Goal: Navigation & Orientation: Understand site structure

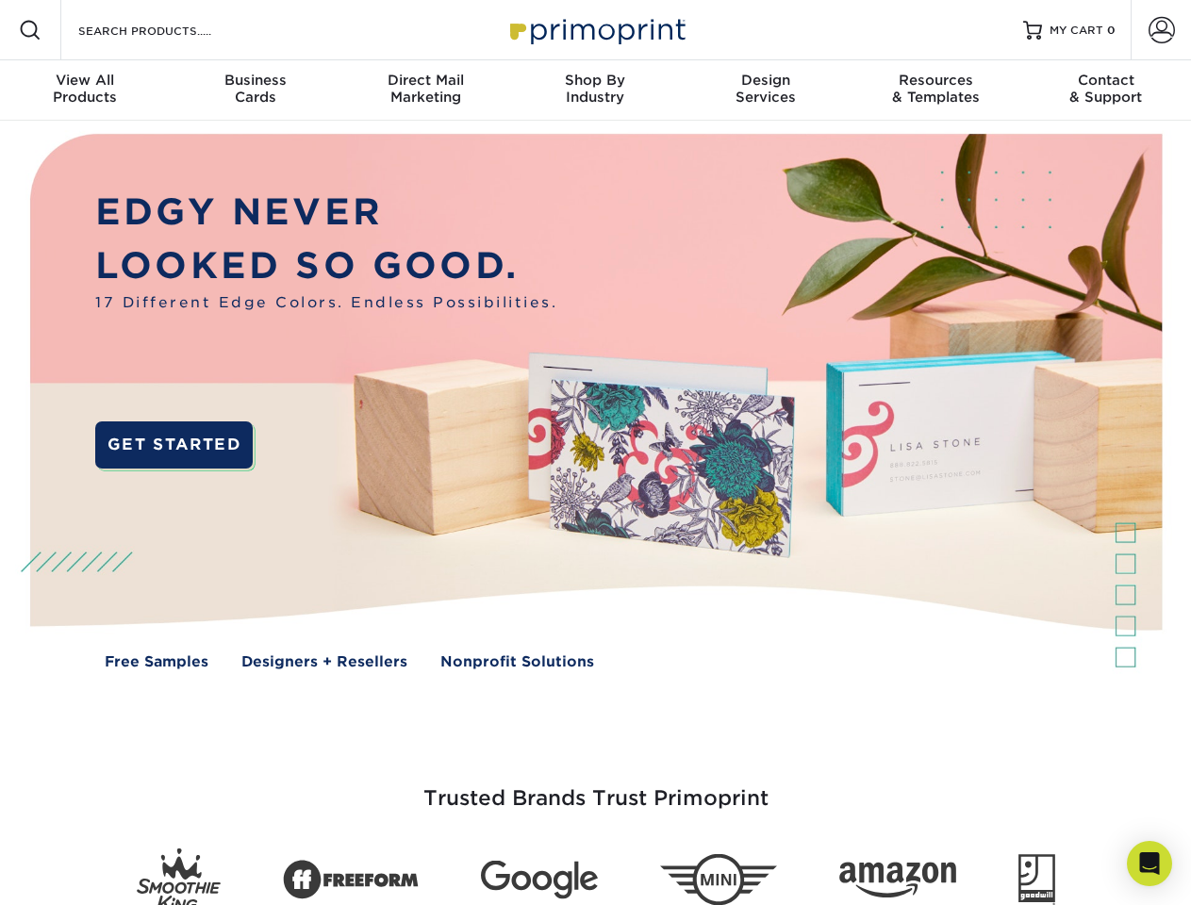
click at [595, 452] on img at bounding box center [595, 415] width 1178 height 589
click at [30, 30] on span at bounding box center [30, 30] width 23 height 23
click at [1160, 30] on span at bounding box center [1161, 30] width 26 height 26
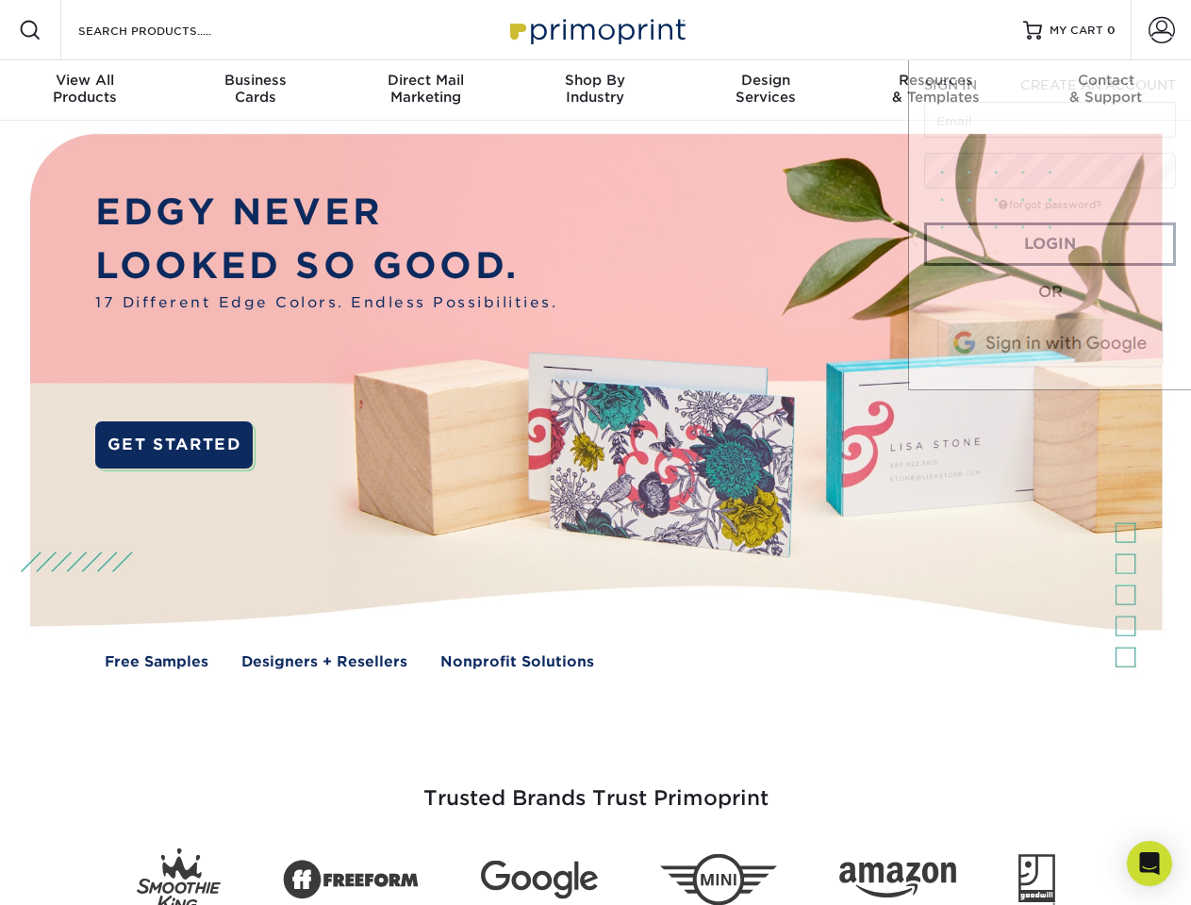
click at [85, 90] on div "View All Products" at bounding box center [85, 89] width 170 height 34
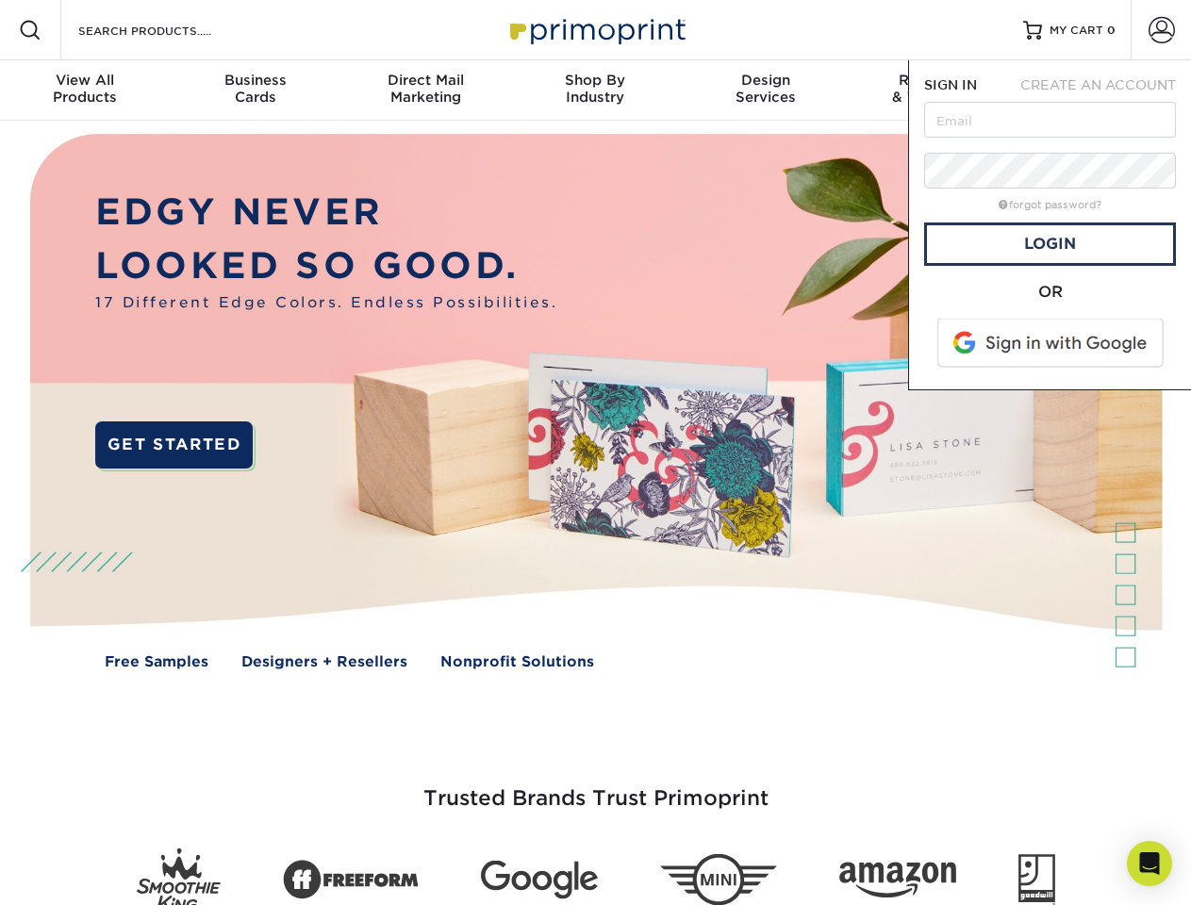
click at [255, 90] on div "Business Cards" at bounding box center [255, 89] width 170 height 34
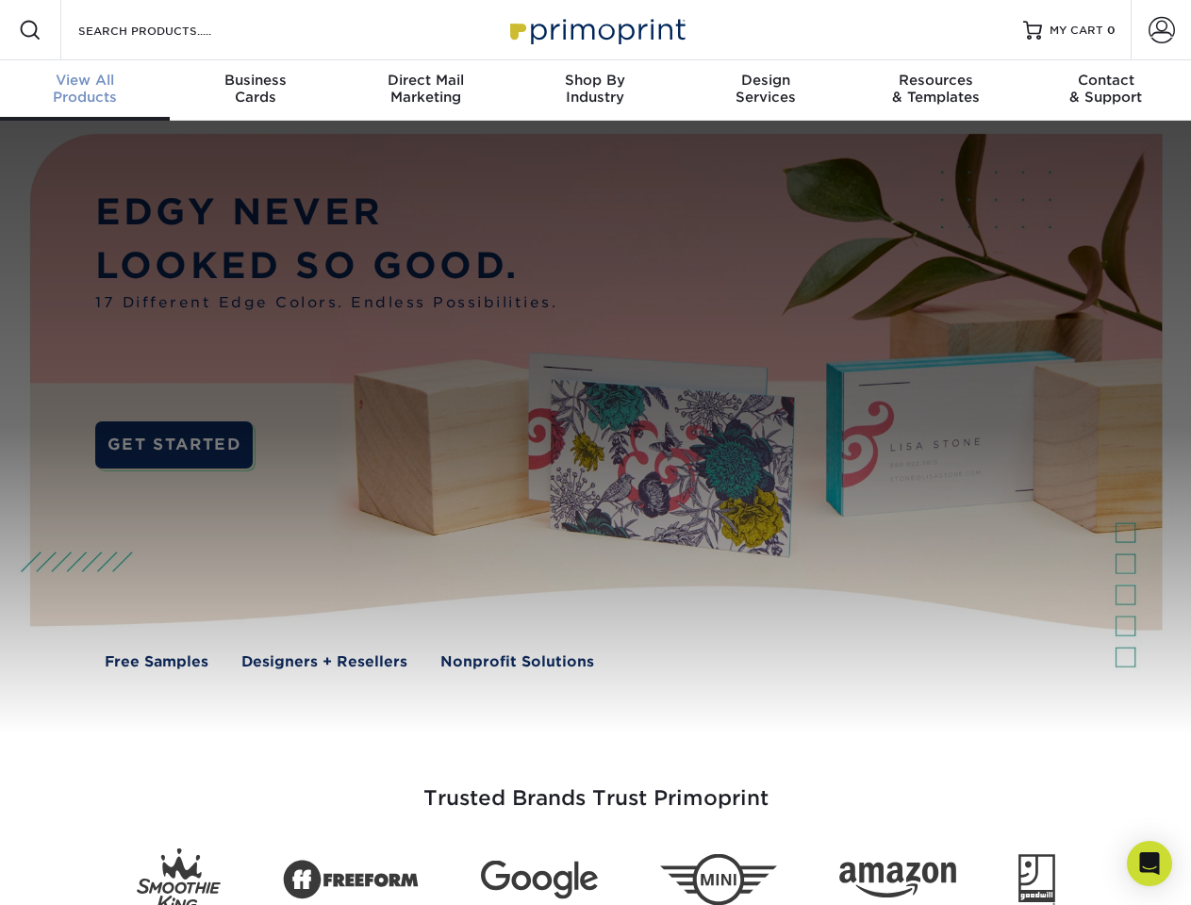
click at [425, 90] on div "Direct Mail Marketing" at bounding box center [425, 89] width 170 height 34
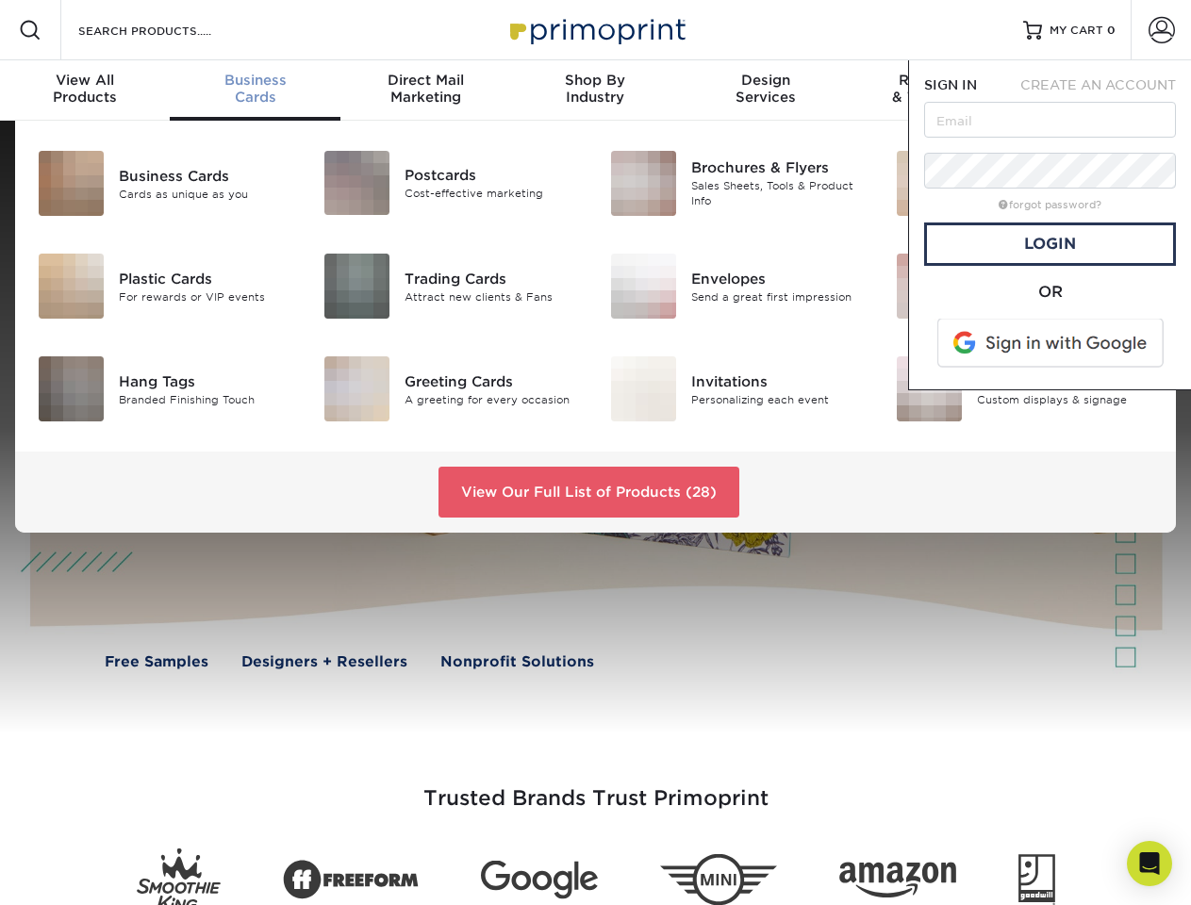
click at [595, 90] on div "Shop By Industry" at bounding box center [595, 89] width 170 height 34
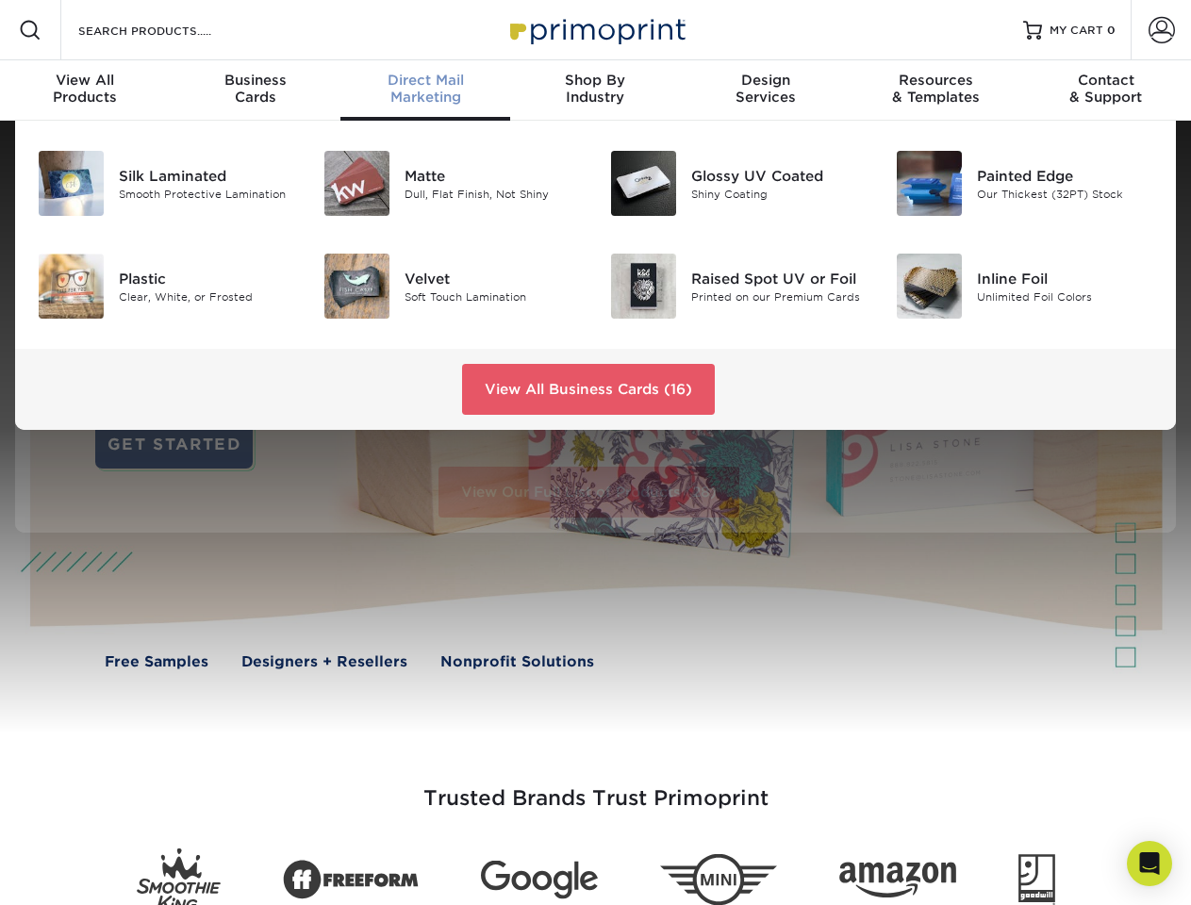
click at [765, 90] on div "Design Services" at bounding box center [766, 89] width 170 height 34
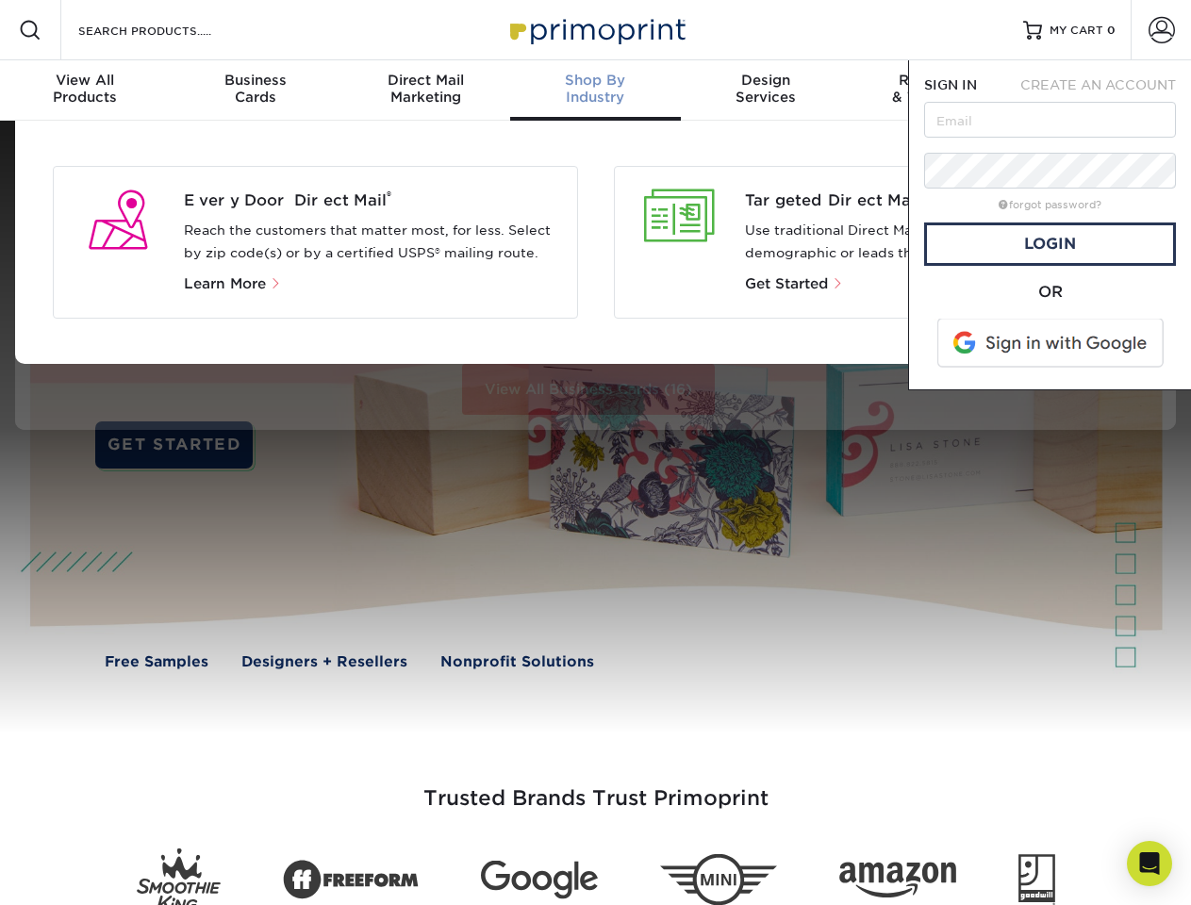
click at [935, 90] on span "SIGN IN" at bounding box center [950, 84] width 53 height 15
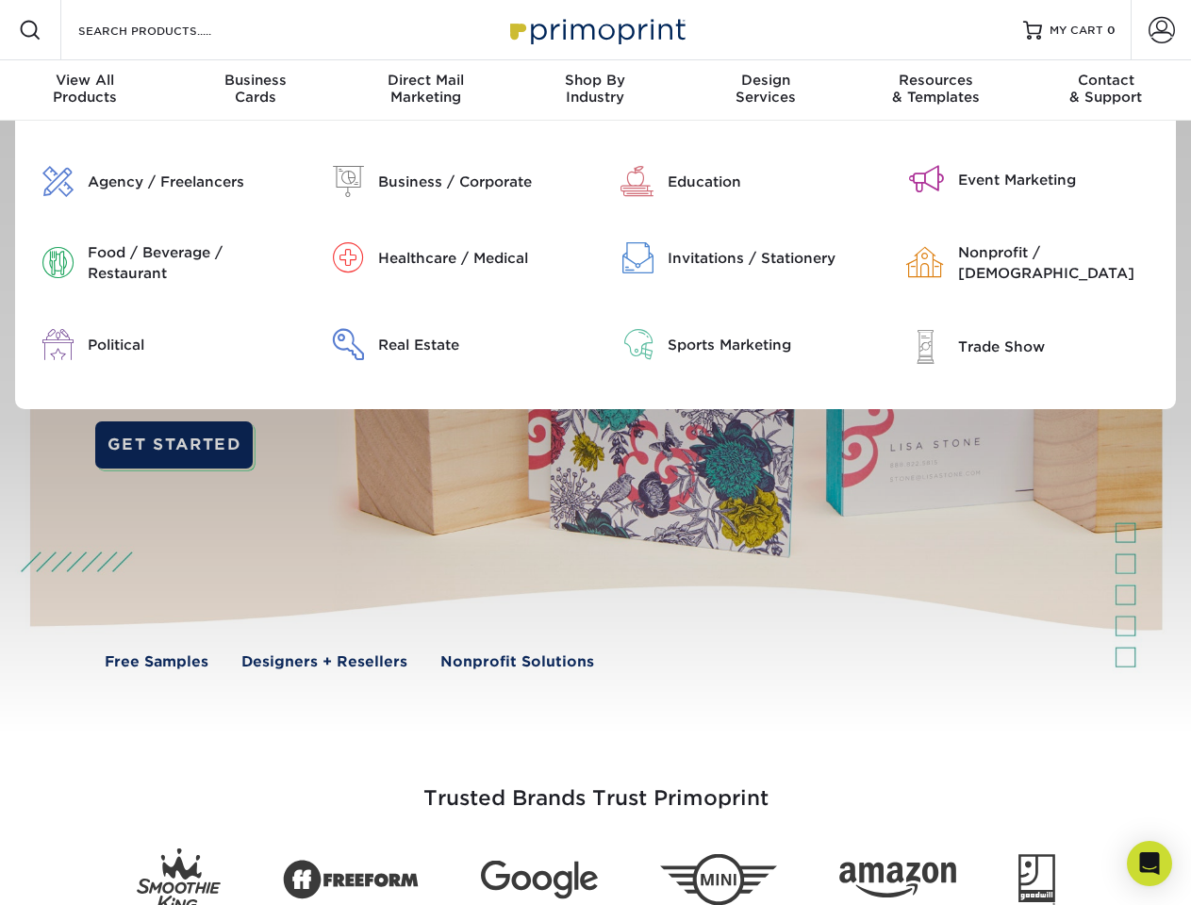
click at [1106, 90] on div "Contact & Support" at bounding box center [1106, 89] width 170 height 34
